Goal: Task Accomplishment & Management: Use online tool/utility

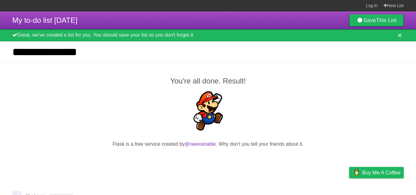
click at [66, 55] on input "**********" at bounding box center [208, 52] width 416 height 22
type input "**********"
click input "*********" at bounding box center [0, 0] width 0 height 0
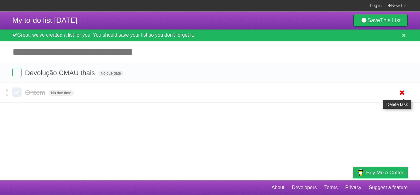
click at [401, 93] on icon at bounding box center [402, 92] width 9 height 10
click at [171, 130] on article "My to-do list [DATE] Save This List Great, we've created a list for you. You sh…" at bounding box center [210, 95] width 420 height 169
click at [121, 57] on input "Add another task" at bounding box center [210, 52] width 420 height 22
click at [87, 120] on article "My to-do list [DATE] Save This List Great, we've created a list for you. You sh…" at bounding box center [210, 95] width 420 height 169
click at [46, 52] on input "Add another task" at bounding box center [210, 52] width 420 height 22
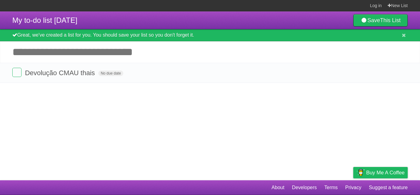
click at [46, 52] on input "Add another task" at bounding box center [210, 52] width 420 height 22
click at [42, 52] on input "Add another task" at bounding box center [210, 52] width 420 height 22
click at [96, 121] on article "My to-do list [DATE] Save This List Great, we've created a list for you. You sh…" at bounding box center [210, 95] width 420 height 169
click at [44, 55] on input "Add another task" at bounding box center [210, 52] width 420 height 22
click at [41, 52] on input "Add another task" at bounding box center [210, 52] width 420 height 22
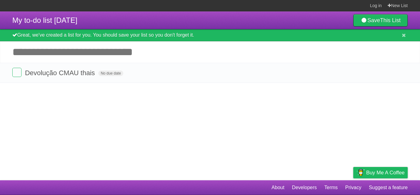
click at [128, 118] on article "My to-do list [DATE] Save This List Great, we've created a list for you. You sh…" at bounding box center [210, 95] width 420 height 169
click at [45, 52] on input "Add another task" at bounding box center [210, 52] width 420 height 22
click at [131, 141] on article "My to-do list [DATE] Save This List Great, we've created a list for you. You sh…" at bounding box center [210, 95] width 420 height 169
click at [71, 55] on input "Add another task" at bounding box center [210, 52] width 420 height 22
click at [132, 126] on article "My to-do list [DATE] Save This List Great, we've created a list for you. You sh…" at bounding box center [210, 95] width 420 height 169
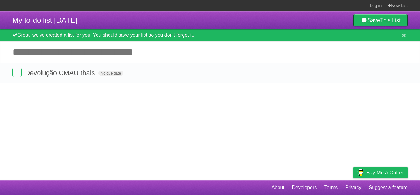
click at [135, 126] on article "My to-do list [DATE] Save This List Great, we've created a list for you. You sh…" at bounding box center [210, 95] width 420 height 169
click at [46, 50] on input "Add another task" at bounding box center [210, 52] width 420 height 22
click at [146, 138] on article "My to-do list [DATE] Save This List Great, we've created a list for you. You sh…" at bounding box center [210, 95] width 420 height 169
click at [96, 58] on input "Add another task" at bounding box center [210, 52] width 420 height 22
click at [98, 95] on article "My to-do list [DATE] Save This List Great, we've created a list for you. You sh…" at bounding box center [210, 95] width 420 height 169
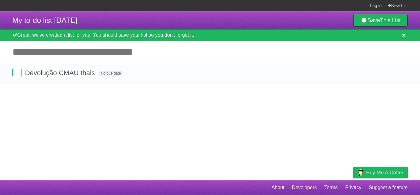
click at [32, 49] on input "Add another task" at bounding box center [210, 52] width 420 height 22
click at [155, 128] on article "My to-do list [DATE] Save This List Great, we've created a list for you. You sh…" at bounding box center [210, 95] width 420 height 169
click at [115, 111] on article "My to-do list [DATE] Save This List Great, we've created a list for you. You sh…" at bounding box center [210, 95] width 420 height 169
click at [83, 56] on input "Add another task" at bounding box center [210, 52] width 420 height 22
click at [133, 128] on article "My to-do list [DATE] Save This List Great, we've created a list for you. You sh…" at bounding box center [210, 95] width 420 height 169
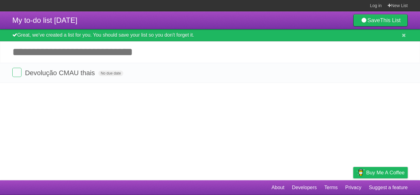
click at [107, 110] on article "My to-do list [DATE] Save This List Great, we've created a list for you. You sh…" at bounding box center [210, 95] width 420 height 169
drag, startPoint x: 72, startPoint y: 54, endPoint x: 60, endPoint y: 62, distance: 15.0
click at [72, 54] on input "Add another task" at bounding box center [210, 52] width 420 height 22
type input "*"
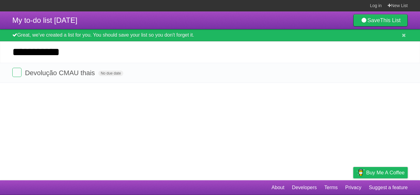
type input "**********"
click input "*********" at bounding box center [0, 0] width 0 height 0
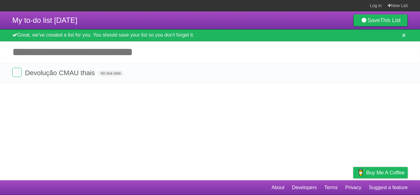
click input "*********" at bounding box center [0, 0] width 0 height 0
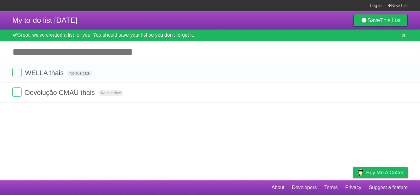
click at [165, 106] on article "My to-do list [DATE] Save This List Great, we've created a list for you. You sh…" at bounding box center [210, 95] width 420 height 169
